Goal: Task Accomplishment & Management: Complete application form

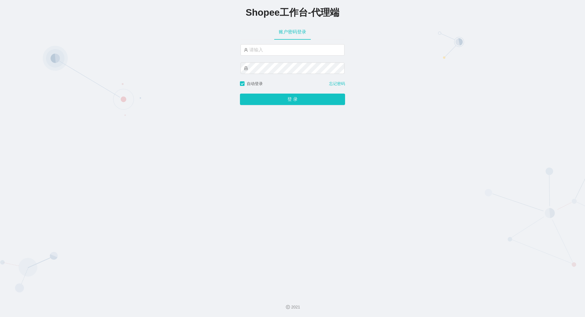
drag, startPoint x: 523, startPoint y: 155, endPoint x: 376, endPoint y: 89, distance: 161.4
click at [522, 155] on div "Shopee工作台-代理端 账户密码登录 自动登录 忘记密码 登 录" at bounding box center [292, 145] width 585 height 291
paste input "12312345"
click at [291, 53] on input "12312345" at bounding box center [293, 49] width 104 height 11
click at [271, 102] on button "登 录" at bounding box center [292, 99] width 105 height 11
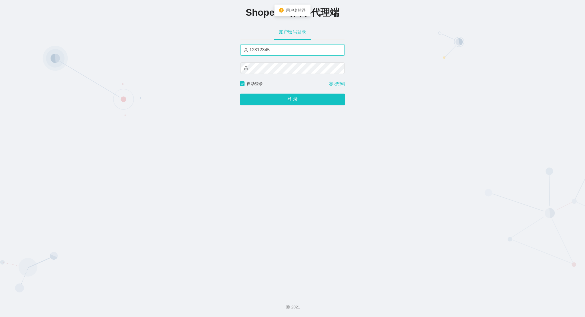
click at [288, 50] on input "12312345" at bounding box center [293, 49] width 104 height 11
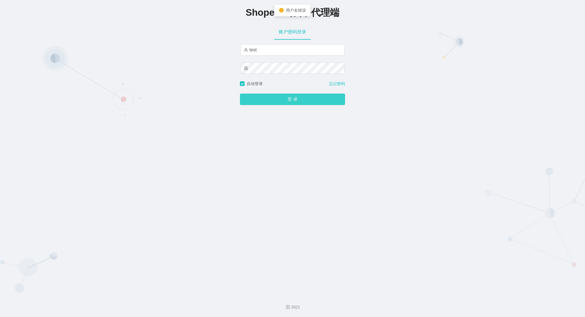
click at [266, 98] on button "登 录" at bounding box center [292, 99] width 105 height 11
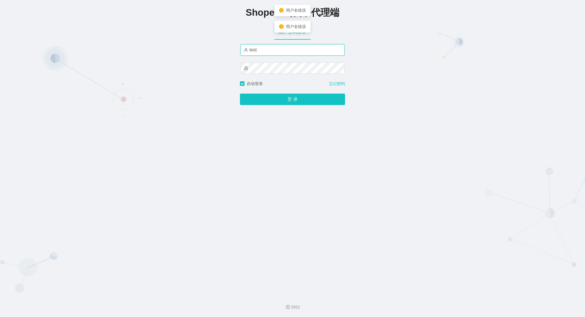
click at [271, 52] on input "test" at bounding box center [293, 49] width 104 height 11
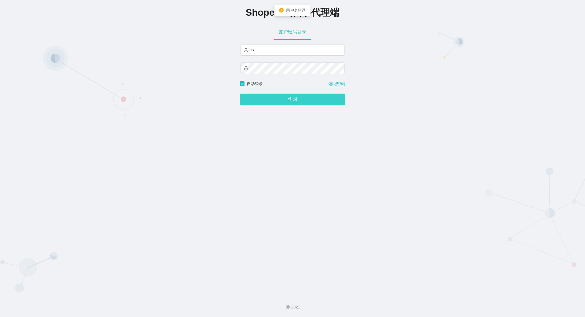
click at [272, 96] on button "登 录" at bounding box center [292, 99] width 105 height 11
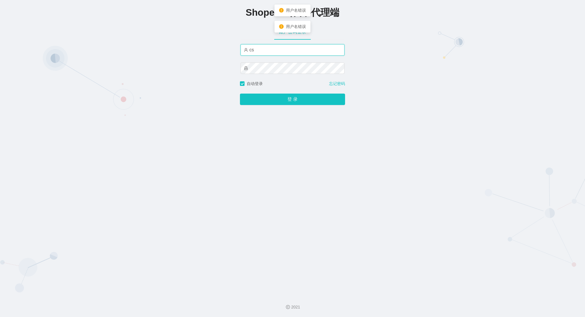
click at [288, 48] on input "cs" at bounding box center [293, 49] width 104 height 11
click at [240, 94] on button "登 录" at bounding box center [292, 99] width 105 height 11
type input "admin"
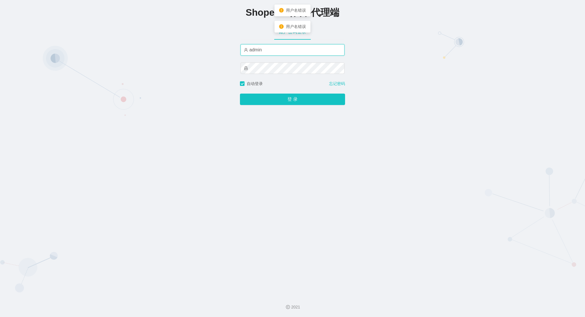
click at [240, 94] on button "登 录" at bounding box center [292, 99] width 105 height 11
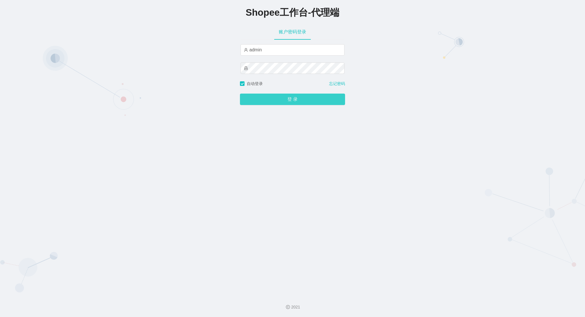
click at [258, 99] on button "登 录" at bounding box center [292, 99] width 105 height 11
click at [240, 94] on button "登 录" at bounding box center [292, 99] width 105 height 11
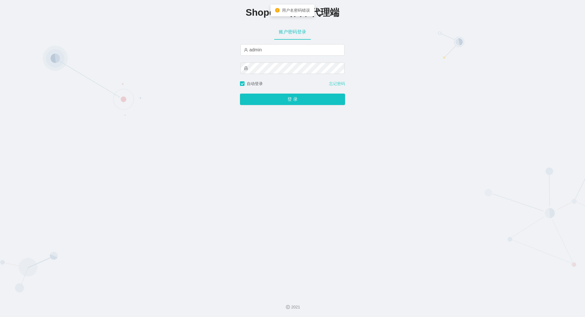
click at [335, 85] on link "忘记密码" at bounding box center [337, 84] width 16 height 6
click at [551, 36] on div "Shopee工作台-代理端 账户密码登录 admin 自动登录 忘记密码 登 录" at bounding box center [292, 145] width 585 height 291
